Goal: Information Seeking & Learning: Check status

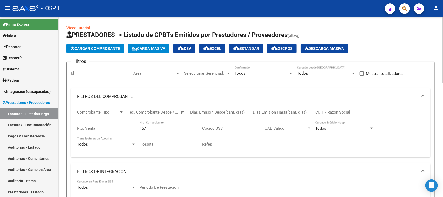
click at [443, 2] on div "menu - OSPIF person Firma Express Inicio Calendario SSS Instructivos Contacto O…" at bounding box center [221, 98] width 443 height 197
click at [291, 73] on div at bounding box center [291, 73] width 5 height 4
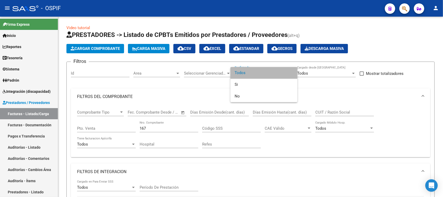
click at [264, 77] on span "Todos" at bounding box center [264, 73] width 59 height 12
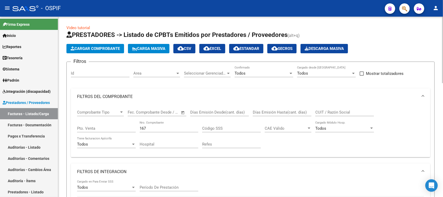
click at [111, 96] on mat-panel-title "FILTROS DEL COMPROBANTE" at bounding box center [247, 97] width 341 height 6
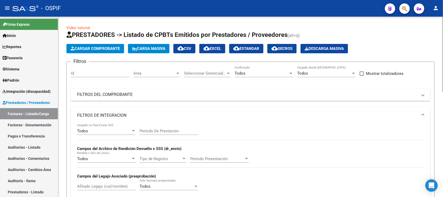
click at [114, 92] on mat-panel-title "FILTROS DEL COMPROBANTE" at bounding box center [247, 95] width 341 height 6
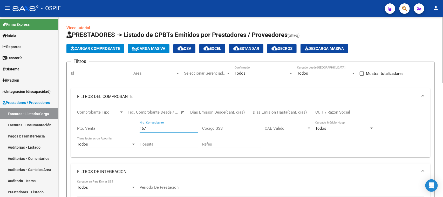
drag, startPoint x: 155, startPoint y: 125, endPoint x: 88, endPoint y: 120, distance: 66.9
click at [88, 120] on div "Comprobante Tipo Comprobante Tipo Fecha inicio – Fecha fin Fec. Comprobante Des…" at bounding box center [250, 129] width 347 height 48
click at [166, 111] on input "text" at bounding box center [165, 112] width 25 height 5
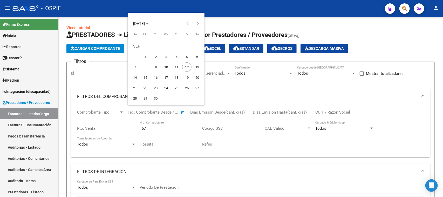
click at [102, 142] on div at bounding box center [221, 98] width 443 height 197
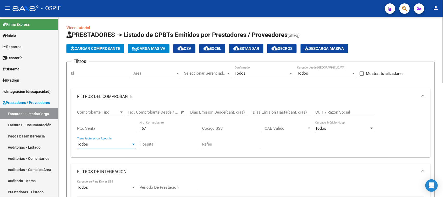
click at [84, 145] on span "Todos" at bounding box center [82, 144] width 11 height 5
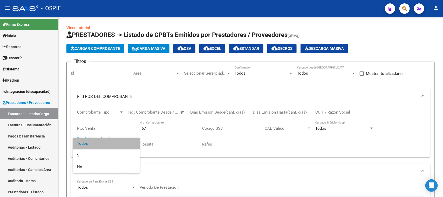
click at [84, 145] on span "Todos" at bounding box center [106, 144] width 59 height 12
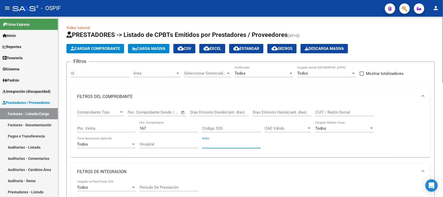
click at [209, 145] on input "Refes" at bounding box center [231, 144] width 59 height 5
click at [228, 73] on div at bounding box center [228, 73] width 3 height 1
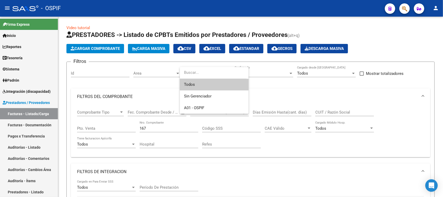
click at [227, 73] on input "dropdown search" at bounding box center [213, 73] width 67 height 12
click at [272, 91] on div at bounding box center [221, 98] width 443 height 197
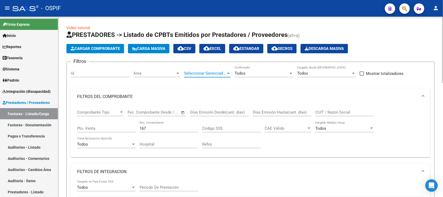
click at [223, 73] on span "Seleccionar Gerenciador" at bounding box center [205, 73] width 42 height 5
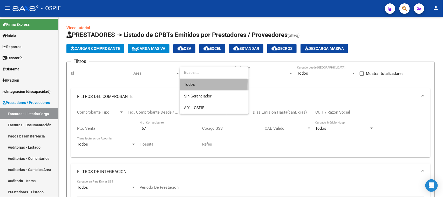
click at [201, 81] on span "Todos" at bounding box center [214, 85] width 60 height 12
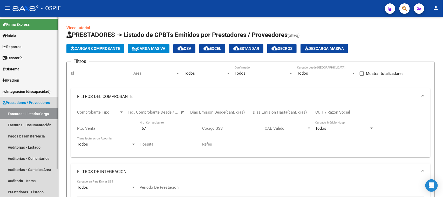
click at [47, 117] on link "Facturas - Listado/Carga" at bounding box center [29, 113] width 58 height 11
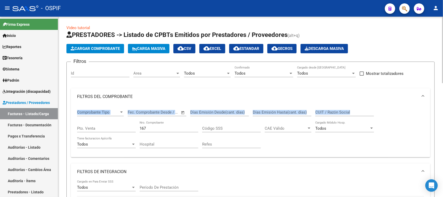
drag, startPoint x: 440, startPoint y: 100, endPoint x: 443, endPoint y: 102, distance: 3.0
